Goal: Find specific page/section: Find specific page/section

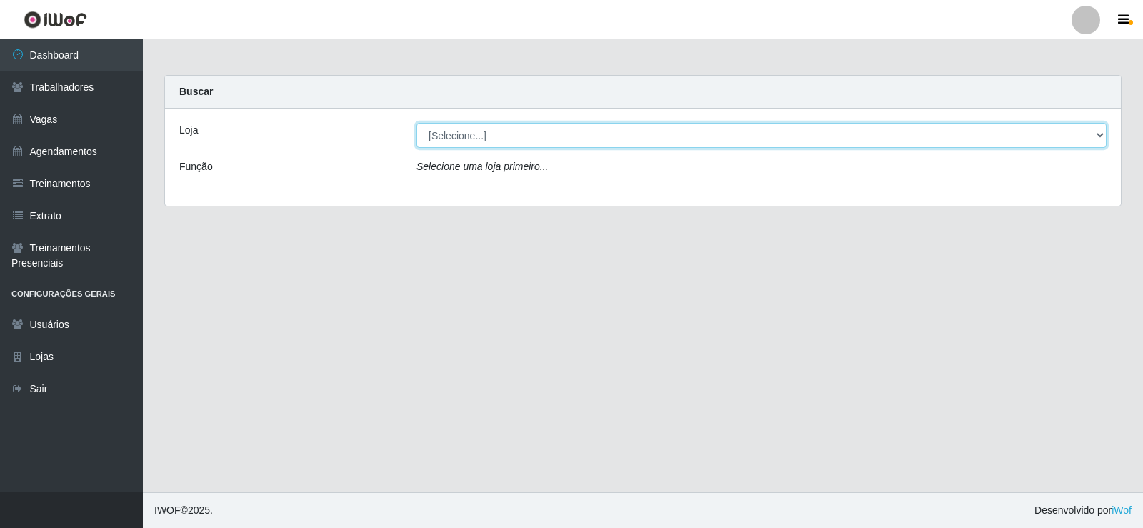
drag, startPoint x: 1100, startPoint y: 133, endPoint x: 1092, endPoint y: 145, distance: 14.5
click at [1100, 134] on select "[Selecione...] Supermercado Manaira" at bounding box center [762, 135] width 690 height 25
select select "443"
click at [417, 123] on select "[Selecione...] Supermercado Manaira" at bounding box center [762, 135] width 690 height 25
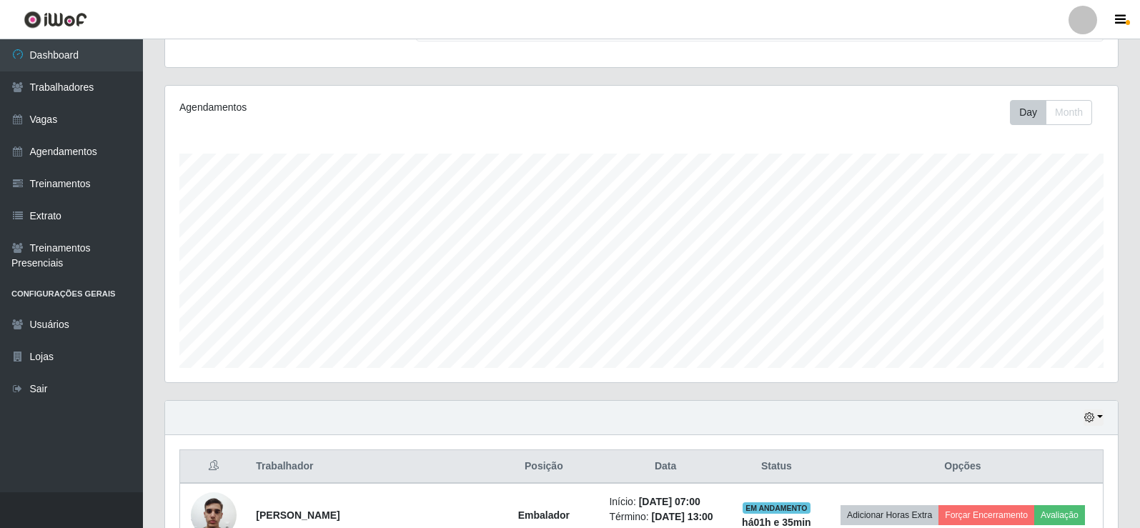
scroll to position [572, 0]
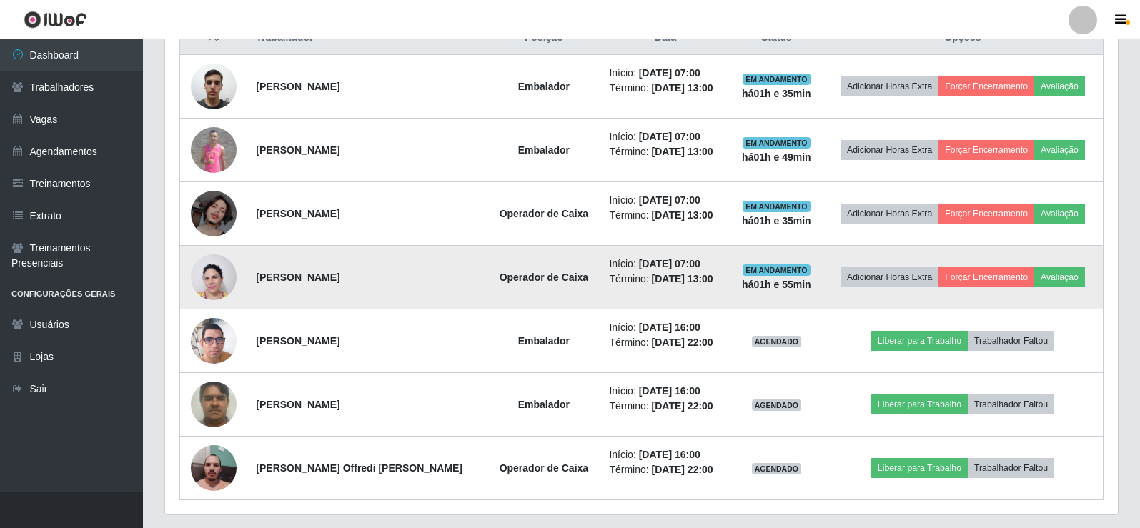
click at [214, 277] on img at bounding box center [214, 277] width 46 height 61
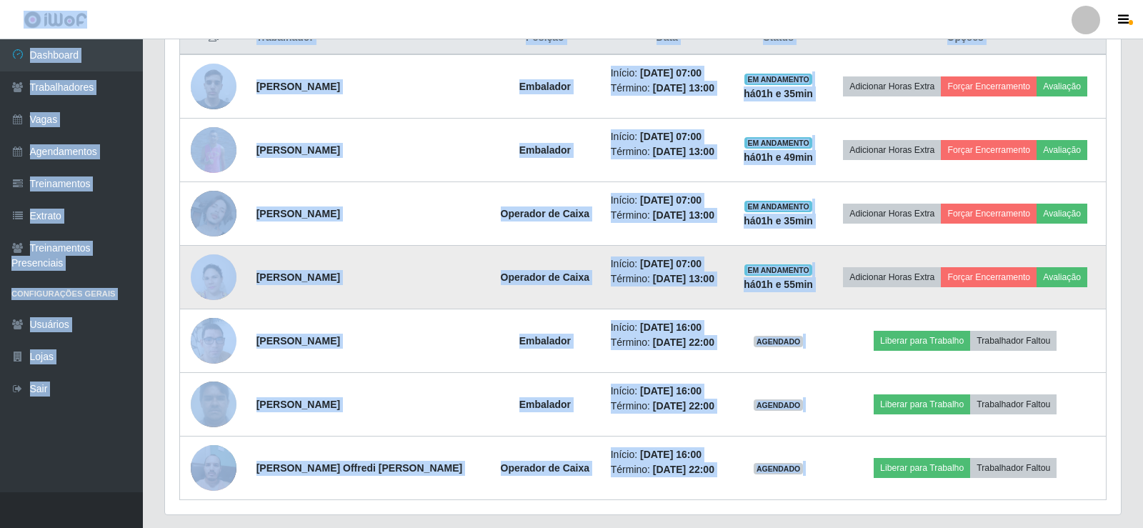
scroll to position [297, 952]
click at [214, 276] on img at bounding box center [214, 277] width 46 height 61
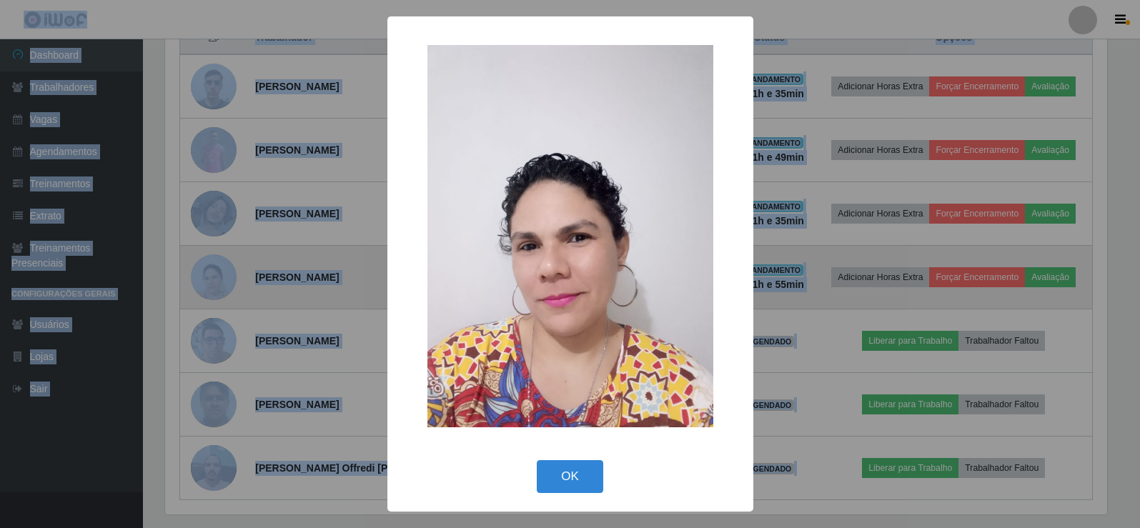
scroll to position [297, 945]
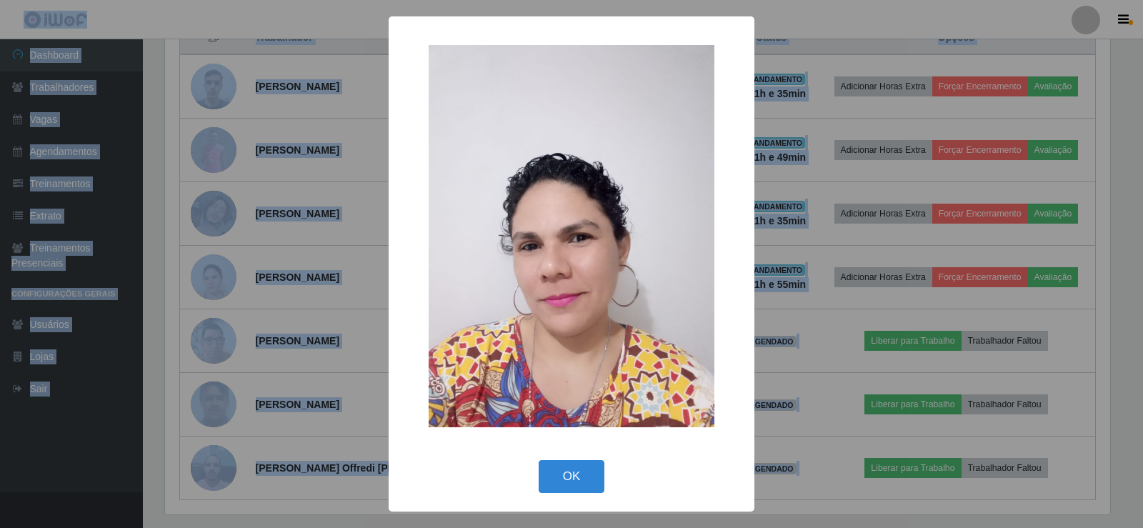
click at [214, 274] on div "× OK Cancel" at bounding box center [571, 264] width 1143 height 528
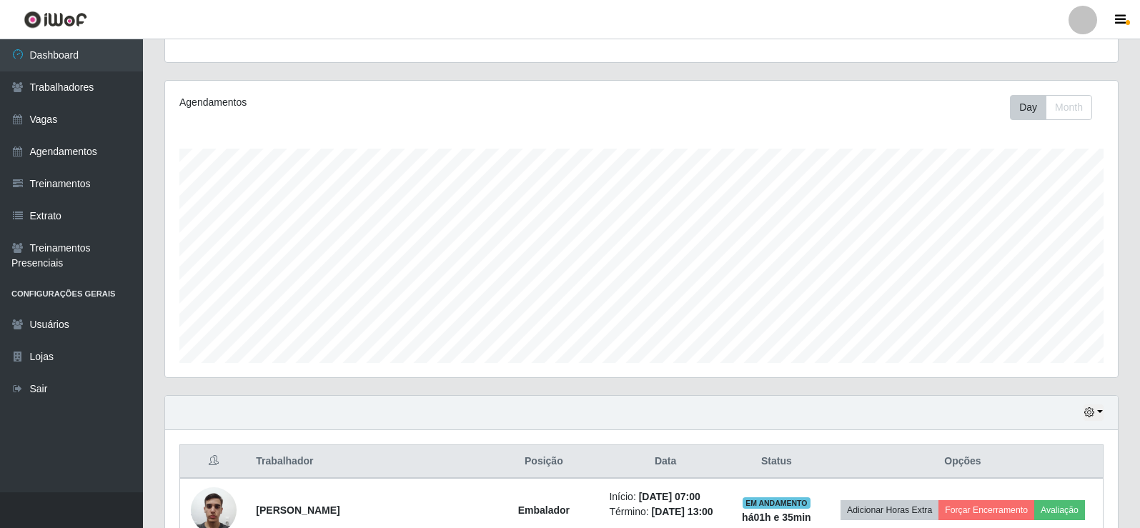
scroll to position [0, 0]
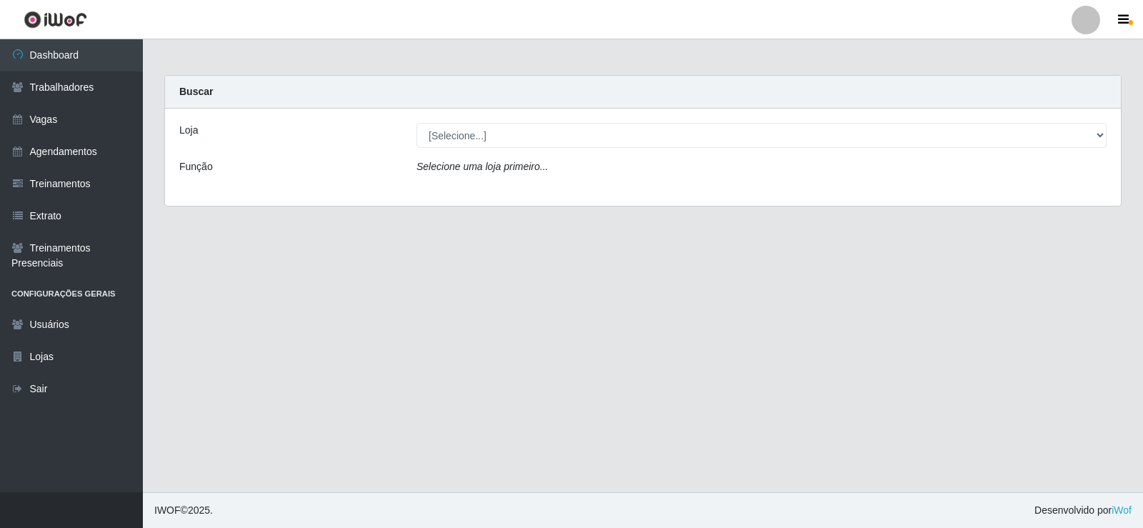
click at [1108, 126] on div "[Selecione...] Supermercado Manaira" at bounding box center [762, 135] width 712 height 25
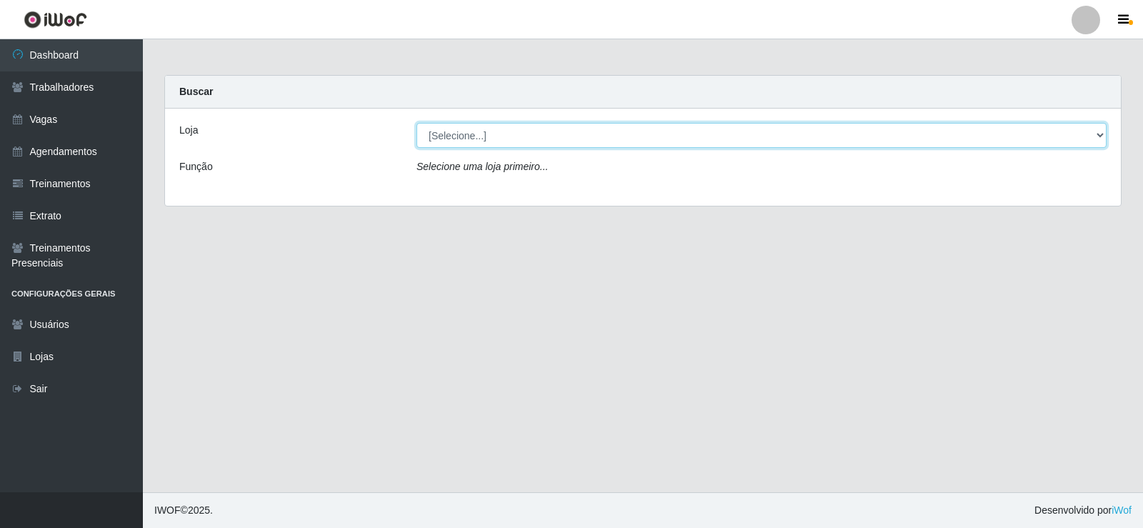
click at [1102, 129] on select "[Selecione...] Supermercado Manaira" at bounding box center [762, 135] width 690 height 25
select select "443"
click at [417, 123] on select "[Selecione...] Supermercado Manaira" at bounding box center [762, 135] width 690 height 25
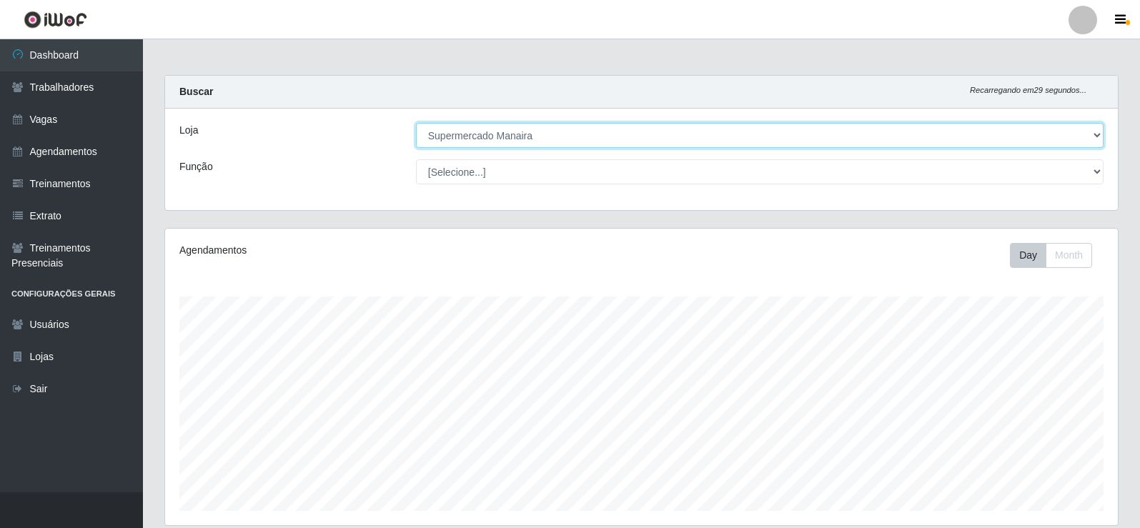
scroll to position [297, 952]
